Goal: Find specific page/section: Find specific page/section

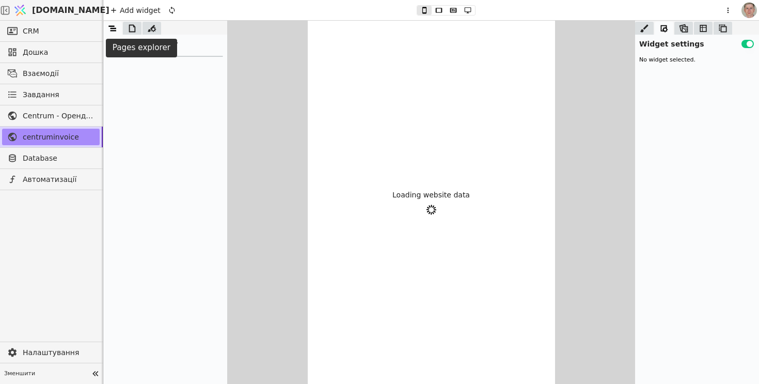
click at [132, 31] on icon at bounding box center [132, 28] width 7 height 8
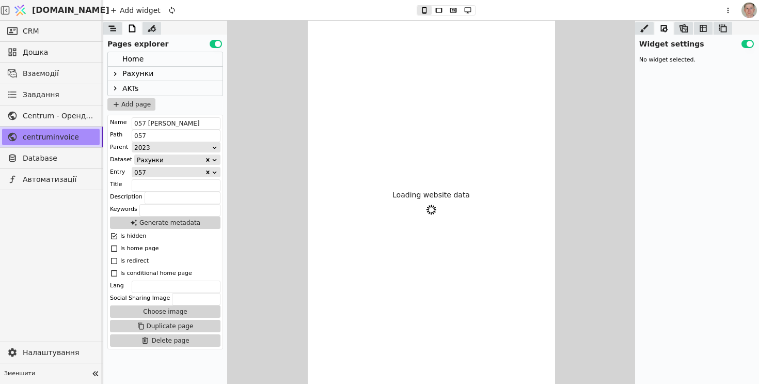
click at [118, 73] on icon at bounding box center [115, 74] width 8 height 8
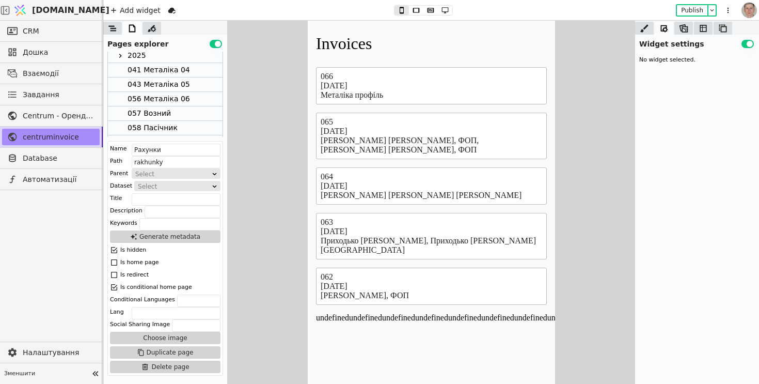
scroll to position [70, 0]
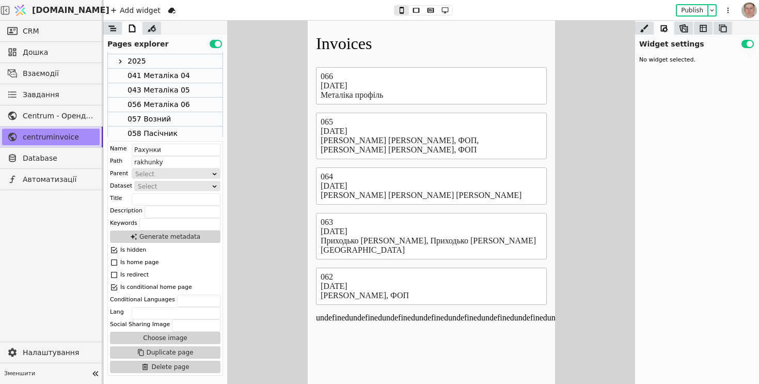
click at [123, 63] on icon at bounding box center [120, 61] width 8 height 8
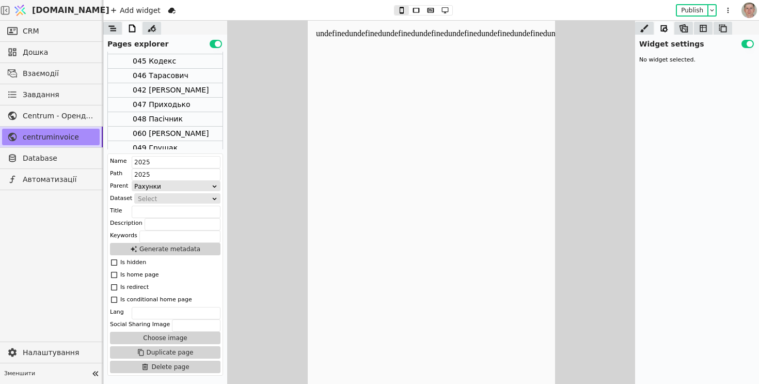
scroll to position [611, 0]
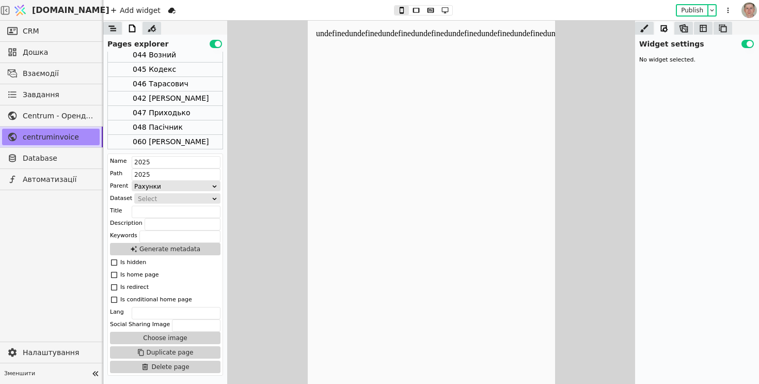
click at [181, 99] on div "042 [PERSON_NAME]" at bounding box center [171, 98] width 76 height 14
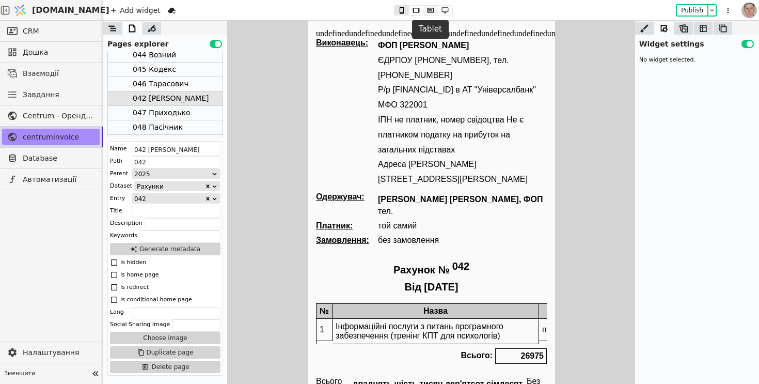
click at [432, 8] on icon at bounding box center [430, 10] width 12 height 7
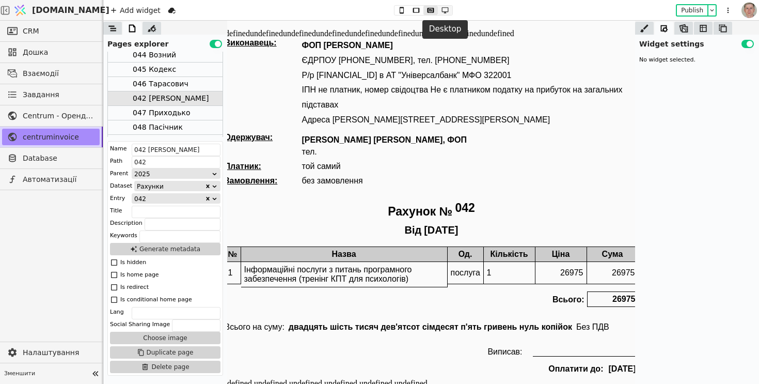
click at [443, 8] on icon at bounding box center [445, 10] width 12 height 7
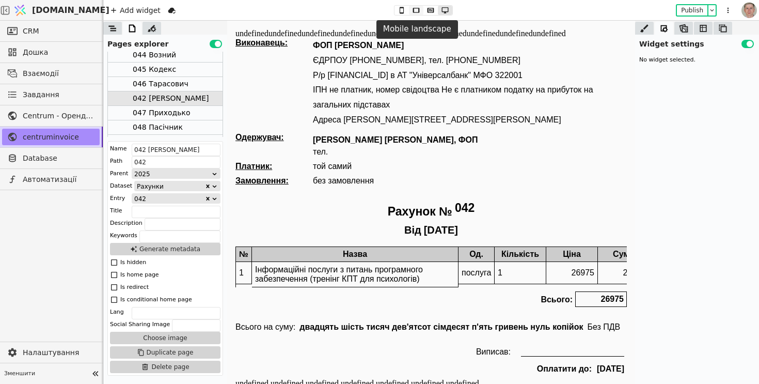
click at [415, 9] on icon at bounding box center [416, 10] width 12 height 7
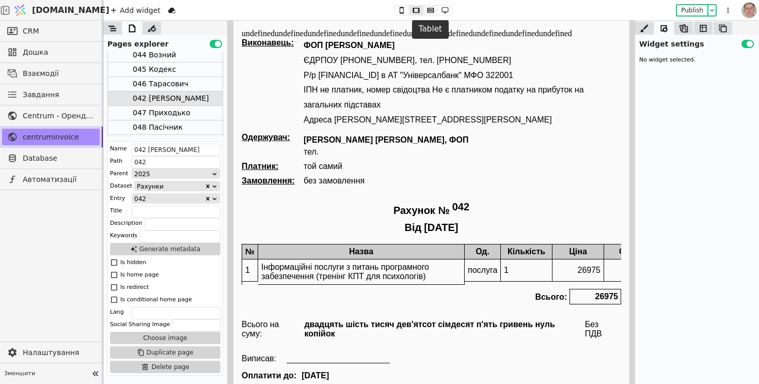
click at [431, 13] on icon at bounding box center [430, 10] width 12 height 7
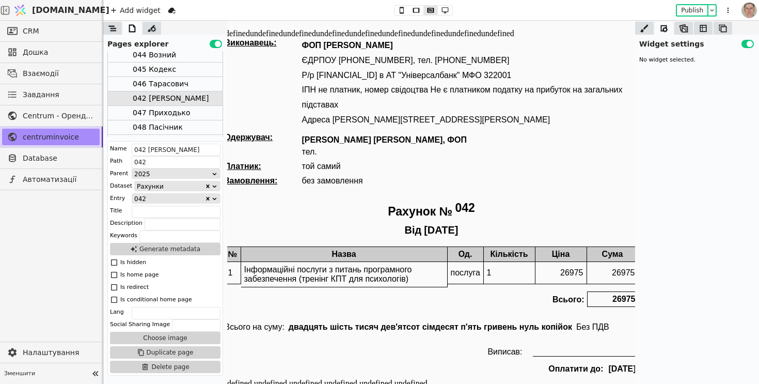
click at [185, 97] on div "042 [PERSON_NAME]" at bounding box center [171, 98] width 76 height 14
click at [189, 66] on div "114 [PERSON_NAME] 2025-02" at bounding box center [187, 68] width 108 height 14
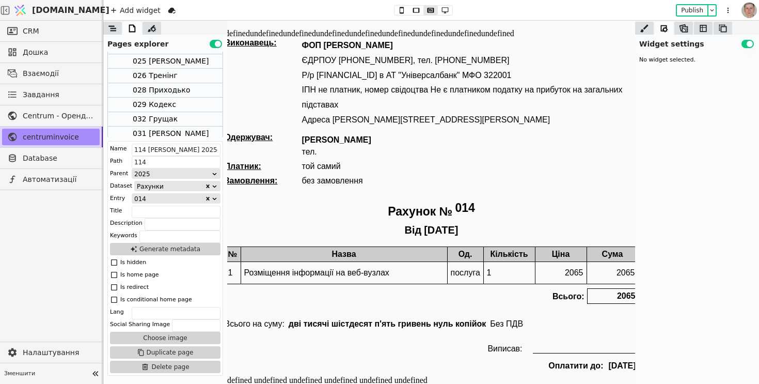
scroll to position [393, 0]
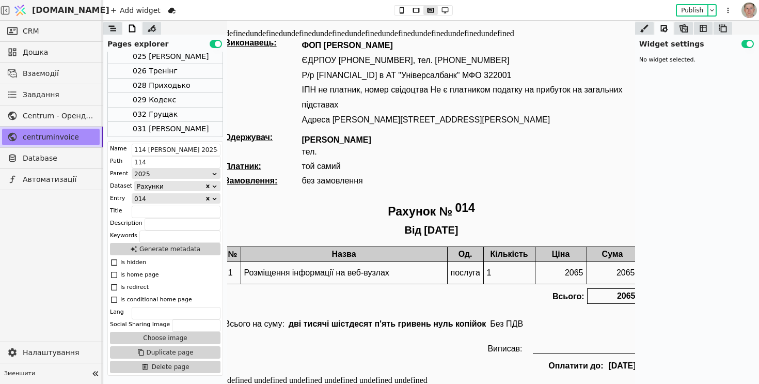
click at [189, 67] on div "026 Тренінг" at bounding box center [165, 71] width 115 height 14
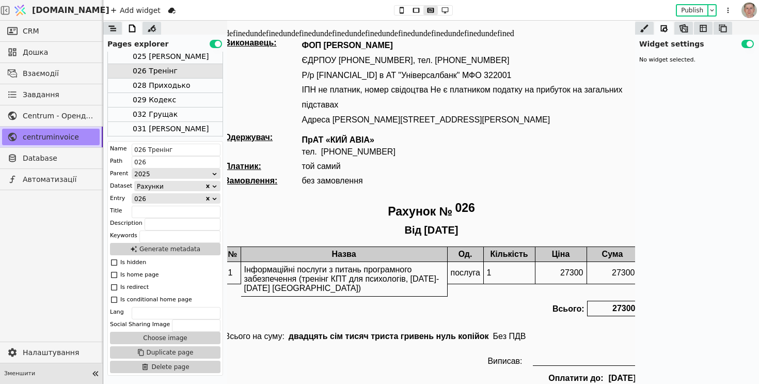
click at [97, 371] on icon at bounding box center [95, 373] width 6 height 5
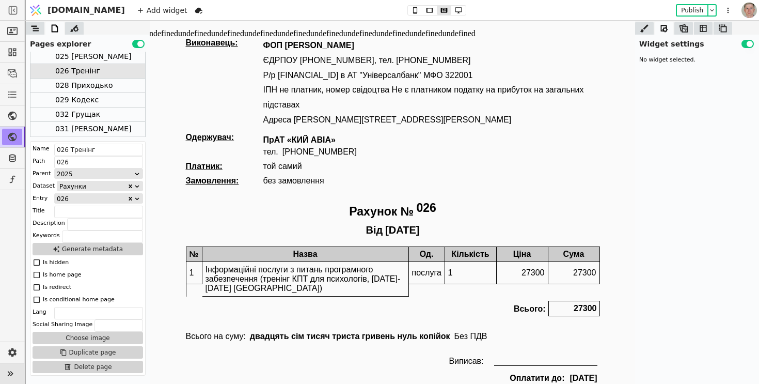
scroll to position [0, 0]
